Goal: Information Seeking & Learning: Learn about a topic

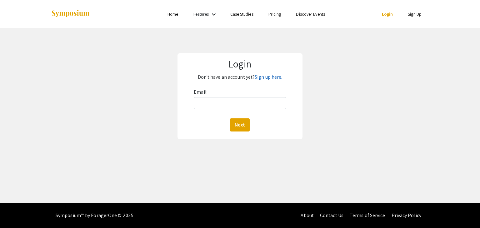
click at [263, 79] on link "Sign up here." at bounding box center [269, 77] width 28 height 7
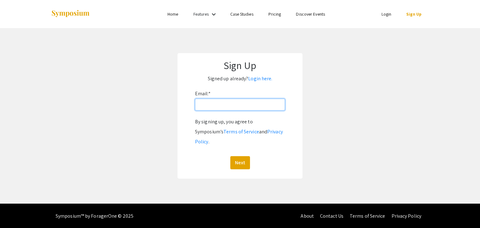
click at [233, 106] on input "Email: *" at bounding box center [240, 105] width 90 height 12
click at [230, 156] on button "Next" at bounding box center [240, 162] width 20 height 13
type input "metzev@oregonstate.edu"
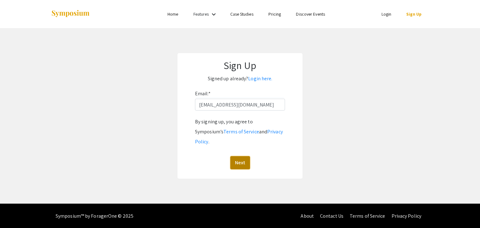
click at [235, 156] on button "Next" at bounding box center [240, 162] width 20 height 13
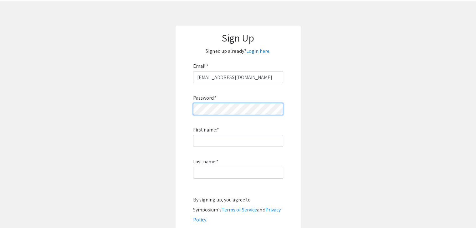
scroll to position [28, 0]
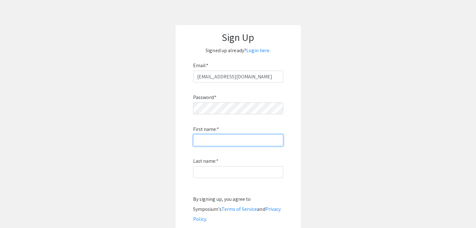
click at [214, 136] on input "First name: *" at bounding box center [238, 140] width 90 height 12
type input "Evan"
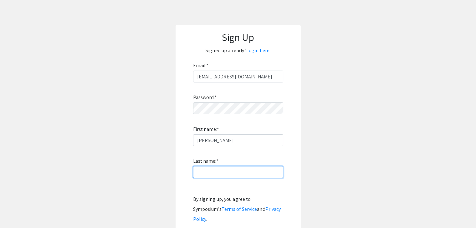
click at [222, 170] on input "Last name: *" at bounding box center [238, 172] width 90 height 12
type input "Metz"
click at [295, 174] on div "Sign Up Signed up already? Login here. Email: * metzev@oregonstate.edu Password…" at bounding box center [237, 140] width 125 height 231
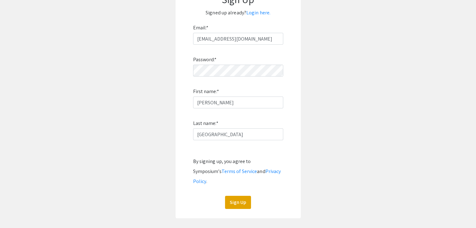
scroll to position [96, 0]
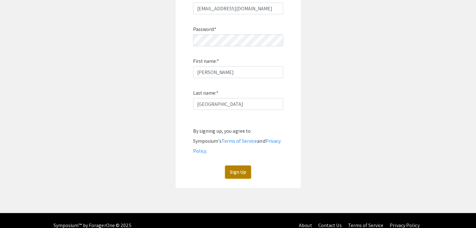
click at [240, 166] on button "Sign Up" at bounding box center [238, 172] width 26 height 13
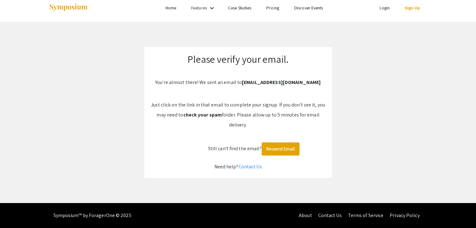
scroll to position [6, 0]
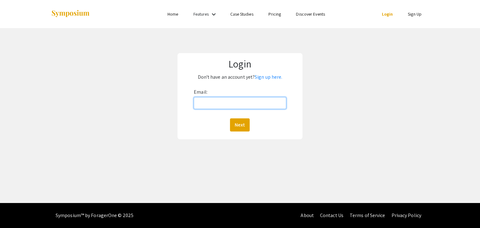
click at [202, 97] on input "Email:" at bounding box center [240, 103] width 92 height 12
type input "metzev@oregonstate.edu"
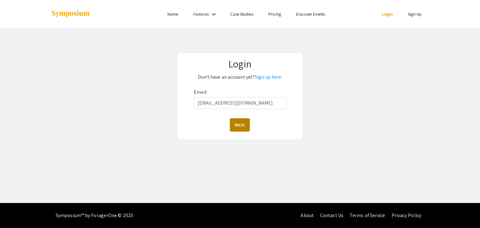
click at [241, 127] on button "Next" at bounding box center [240, 124] width 20 height 13
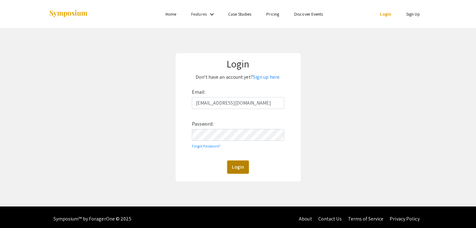
click at [240, 167] on button "Login" at bounding box center [238, 167] width 22 height 13
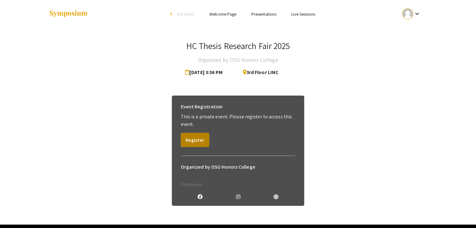
click at [194, 142] on button "Register" at bounding box center [195, 140] width 28 height 14
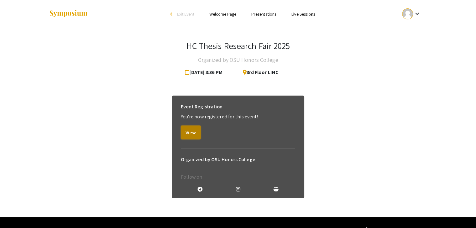
click at [193, 131] on button "View" at bounding box center [191, 133] width 20 height 14
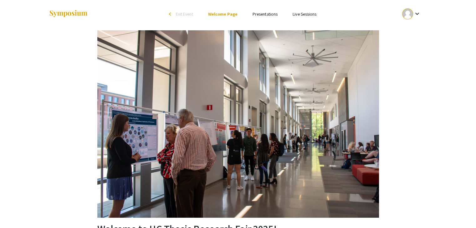
click at [255, 15] on link "Presentations" at bounding box center [264, 14] width 25 height 6
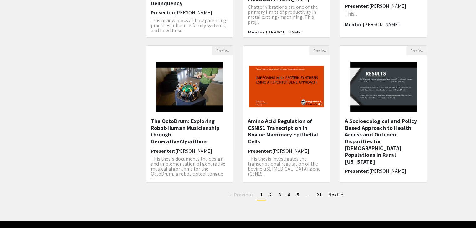
scroll to position [169, 0]
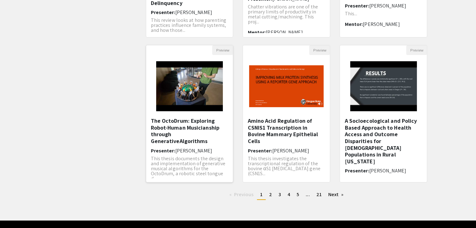
click at [188, 119] on h5 "The OctoDrum: Exploring Robot-Human Musicianship through GenerativeAlgorithms" at bounding box center [190, 131] width 78 height 27
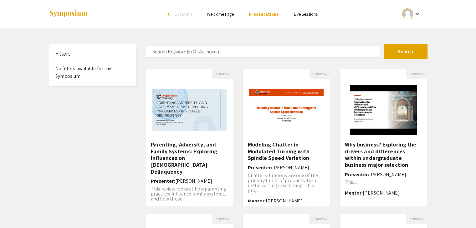
scroll to position [186, 0]
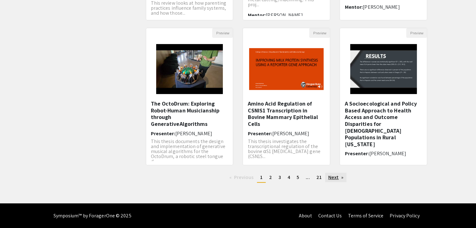
click at [332, 177] on link "Next page" at bounding box center [336, 177] width 22 height 9
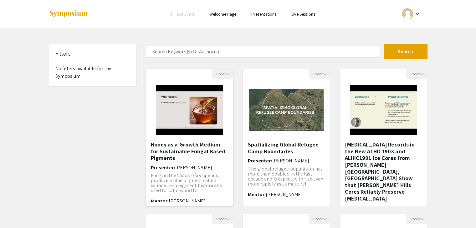
click at [201, 123] on img "Open Presentation <p>Honey as a Growth Medium for Sustainable Fungal Based Pigm…" at bounding box center [189, 110] width 79 height 63
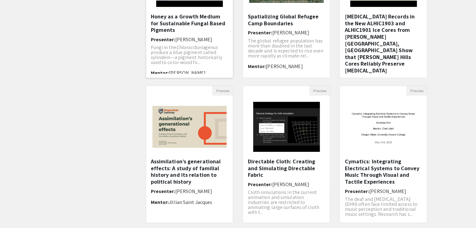
scroll to position [131, 0]
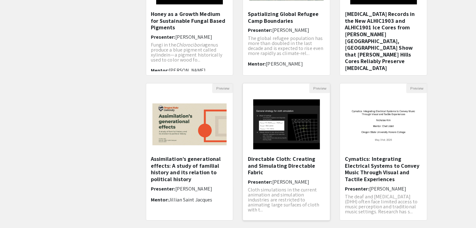
click at [292, 130] on img at bounding box center [286, 124] width 79 height 63
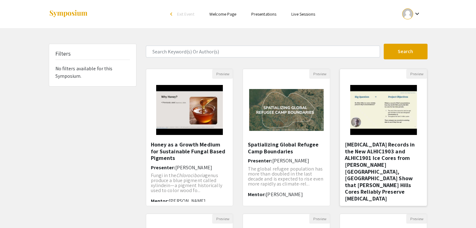
click at [361, 95] on img "Open Presentation <p>Nitrous Oxide Records in the New ALHIC1903 and ALHIC1901 I…" at bounding box center [383, 110] width 79 height 63
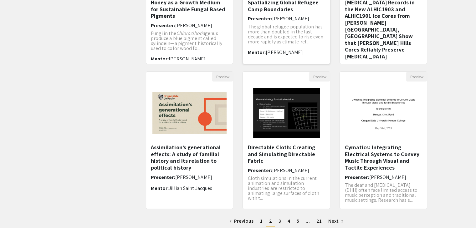
scroll to position [186, 0]
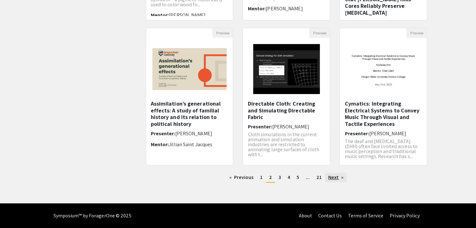
click at [331, 178] on link "Next page" at bounding box center [336, 177] width 22 height 9
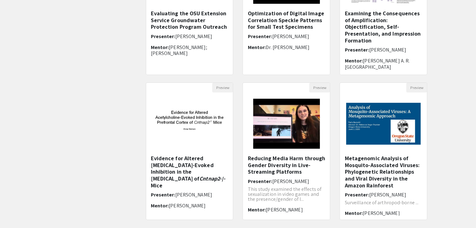
scroll to position [132, 0]
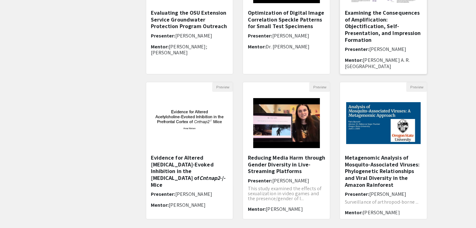
click at [368, 29] on h5 "Examining the Consequences of Amplification: Objectification, Self-Presentation…" at bounding box center [383, 26] width 78 height 34
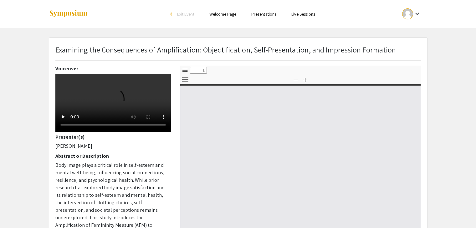
select select "custom"
type input "0"
select select "custom"
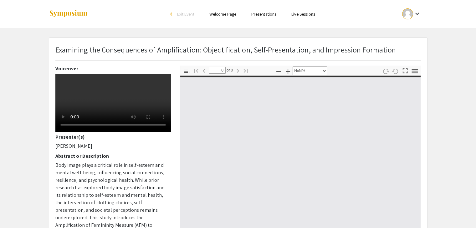
type input "1"
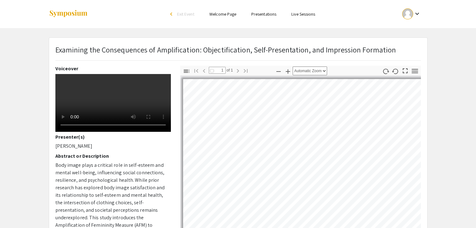
select select "auto"
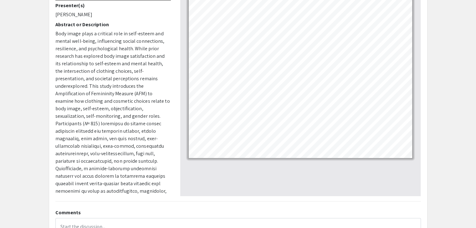
scroll to position [47, 0]
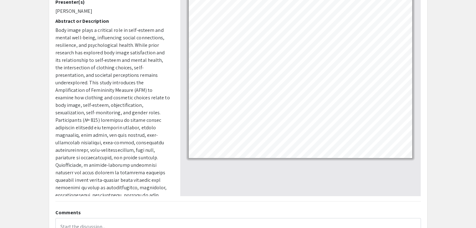
click at [145, 103] on p "Body image plays a critical role in self-esteem and mental well-being, influenc…" at bounding box center [112, 203] width 115 height 353
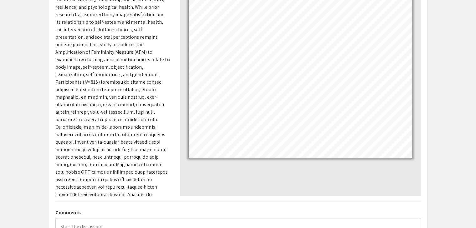
scroll to position [86, 0]
